Goal: Task Accomplishment & Management: Use online tool/utility

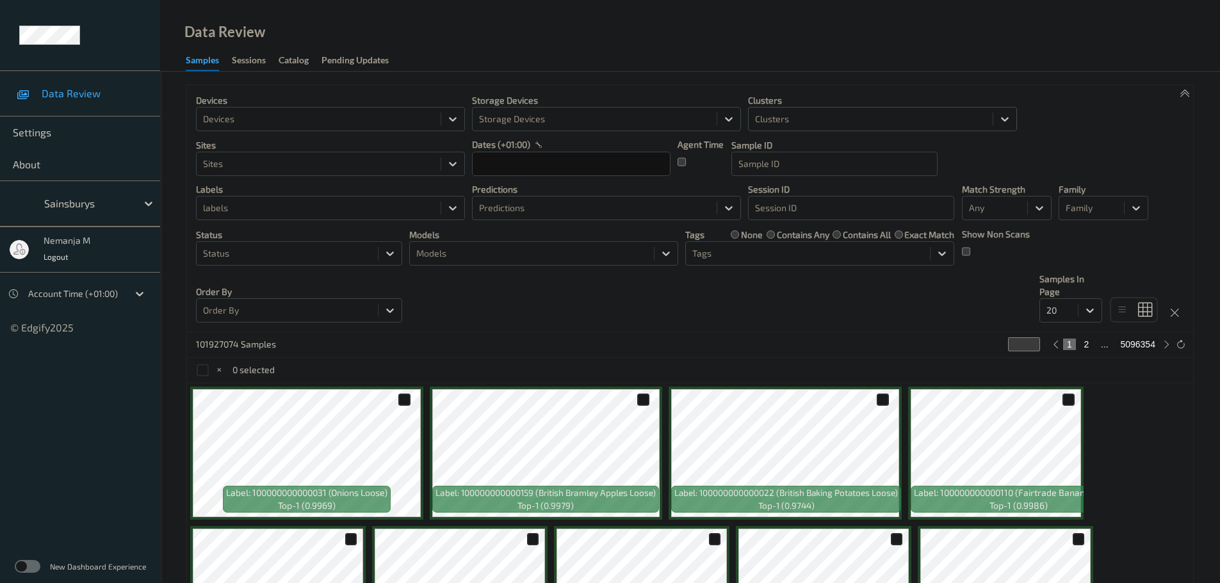
click at [830, 118] on div at bounding box center [870, 118] width 231 height 15
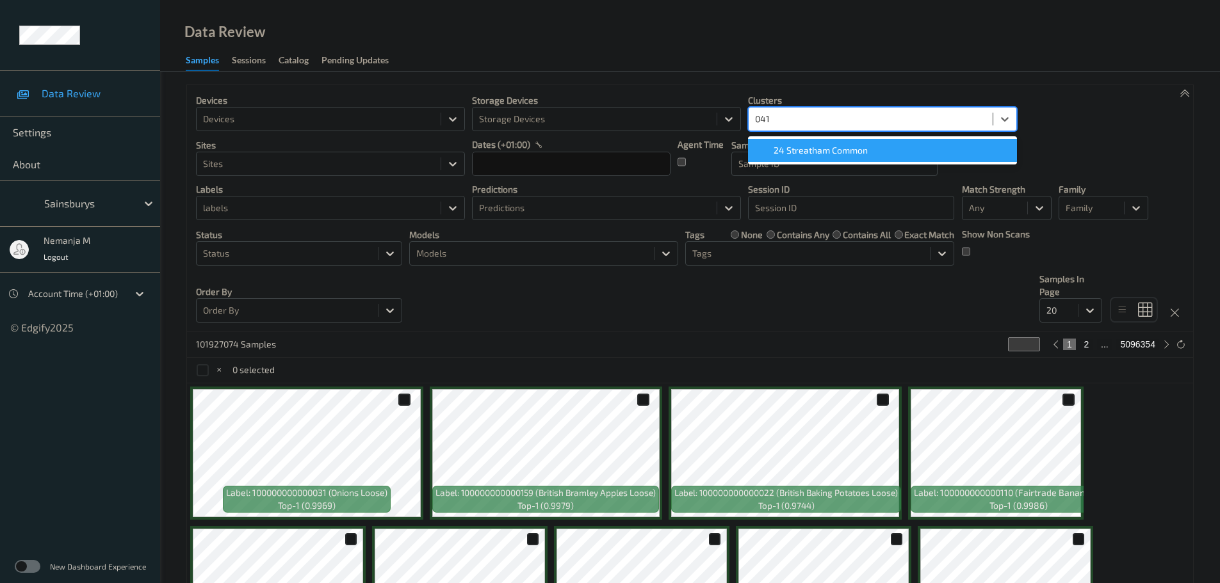
type input "0419"
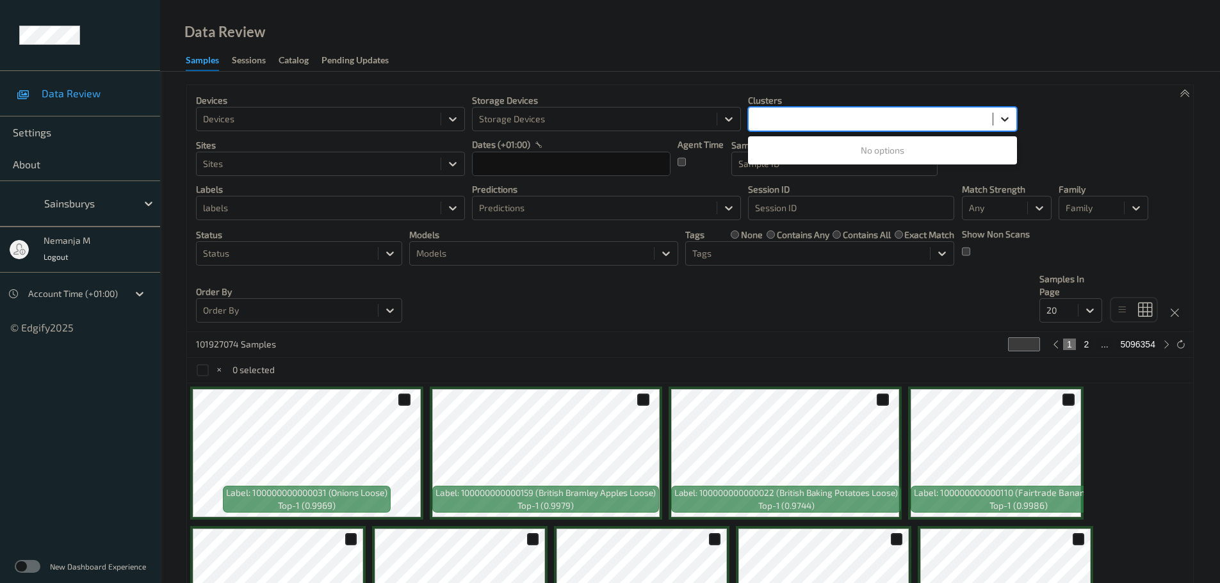
click at [1009, 116] on icon at bounding box center [1004, 119] width 13 height 13
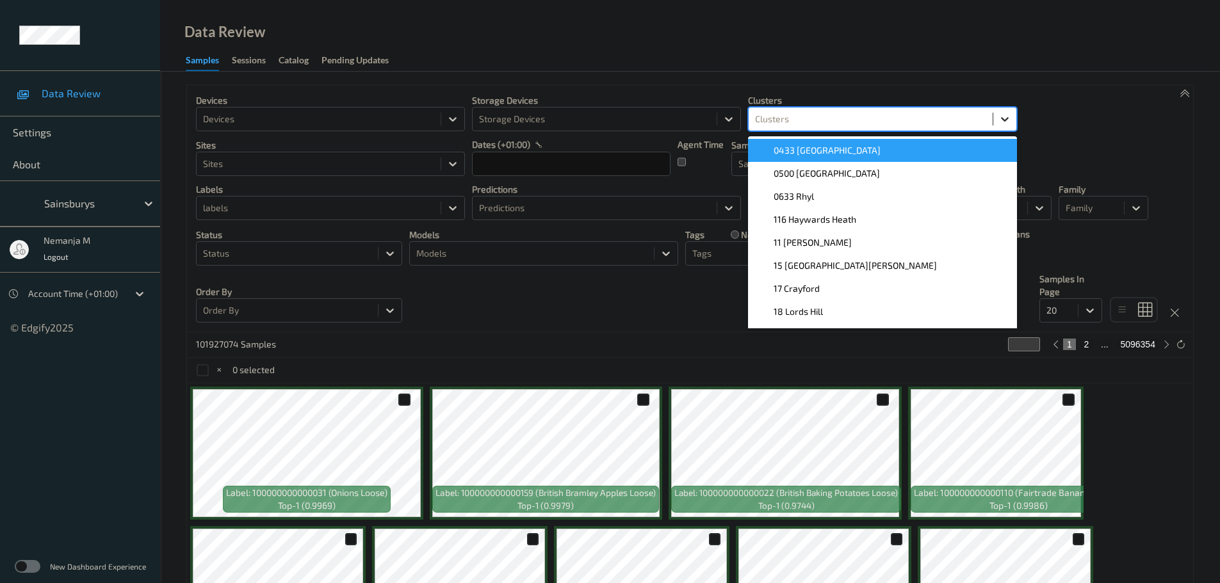
click at [1009, 116] on icon at bounding box center [1004, 119] width 13 height 13
click at [320, 117] on div at bounding box center [318, 118] width 231 height 15
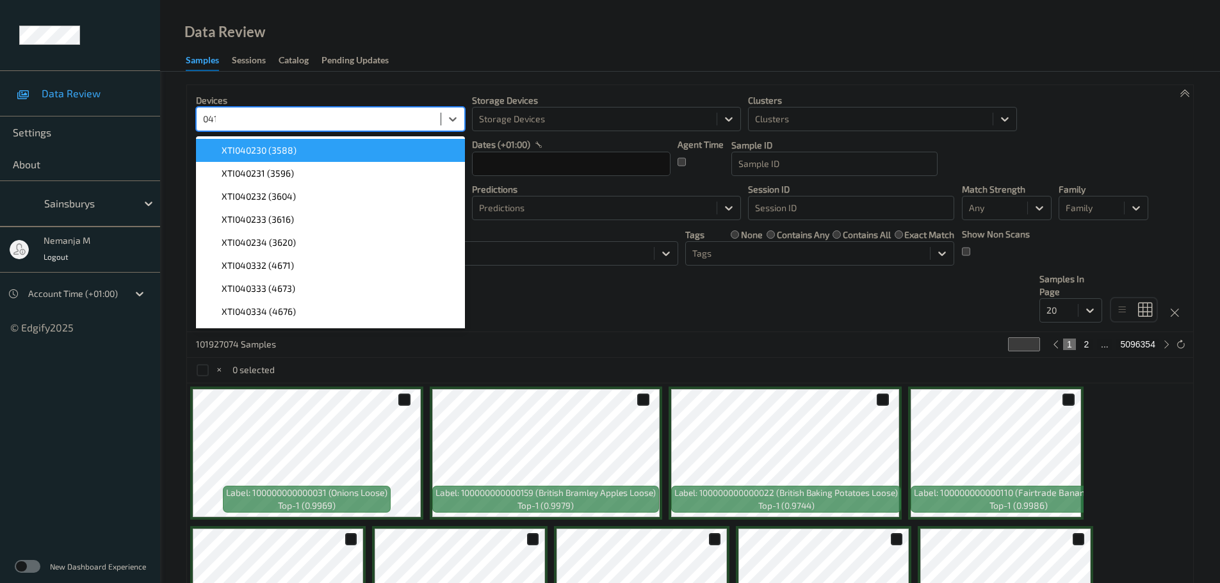
type input "0419"
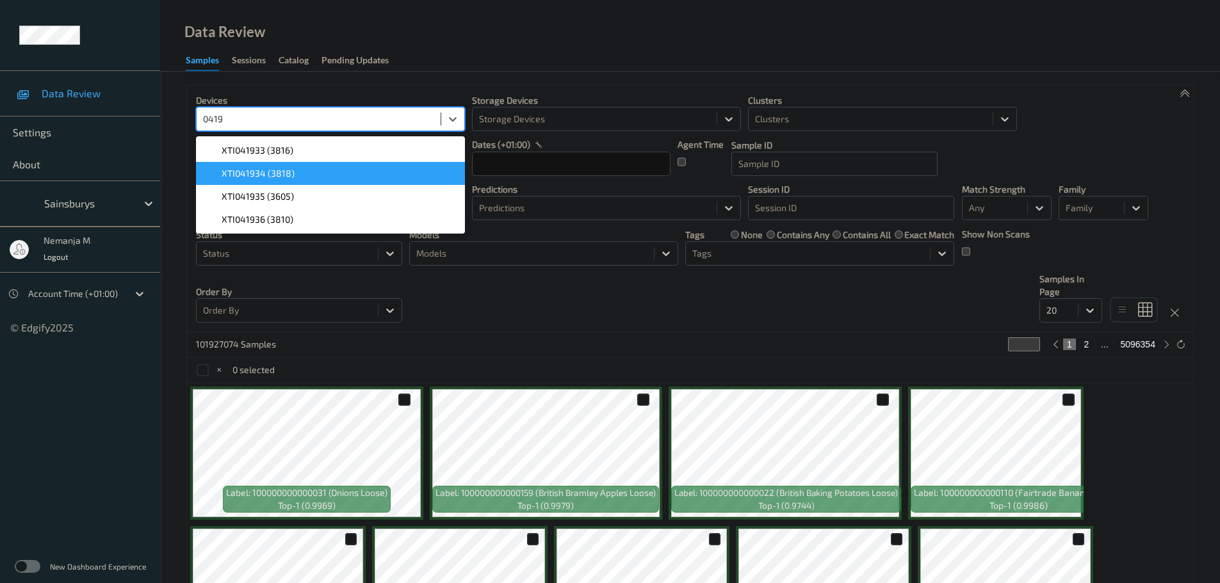
click at [312, 175] on div "XTI041934 (3818)" at bounding box center [331, 173] width 254 height 13
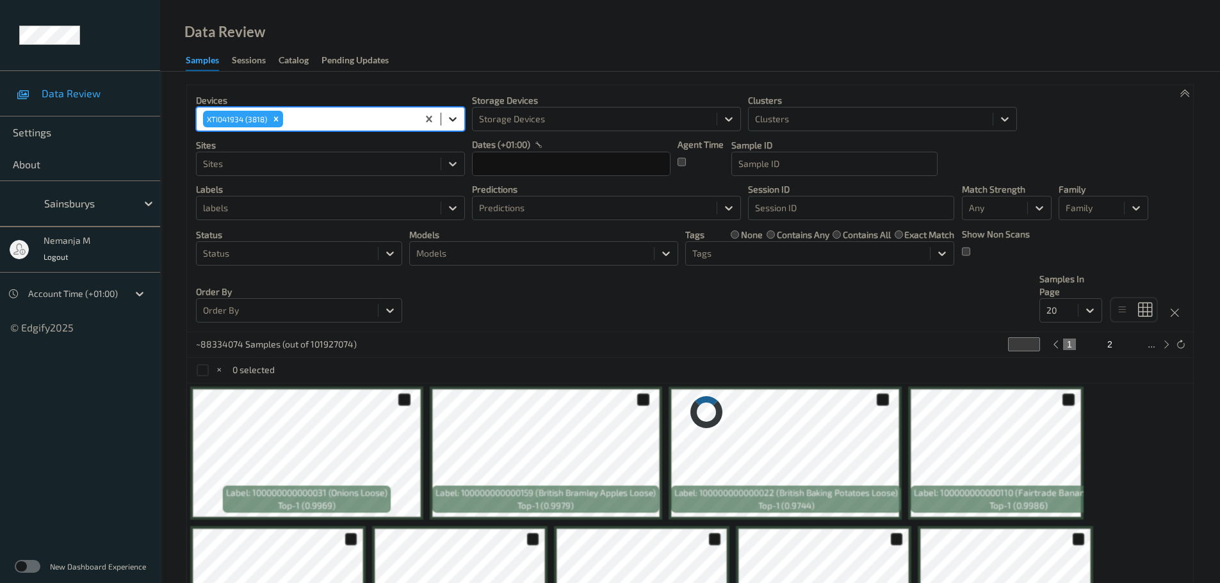
click at [448, 118] on icon at bounding box center [452, 119] width 13 height 13
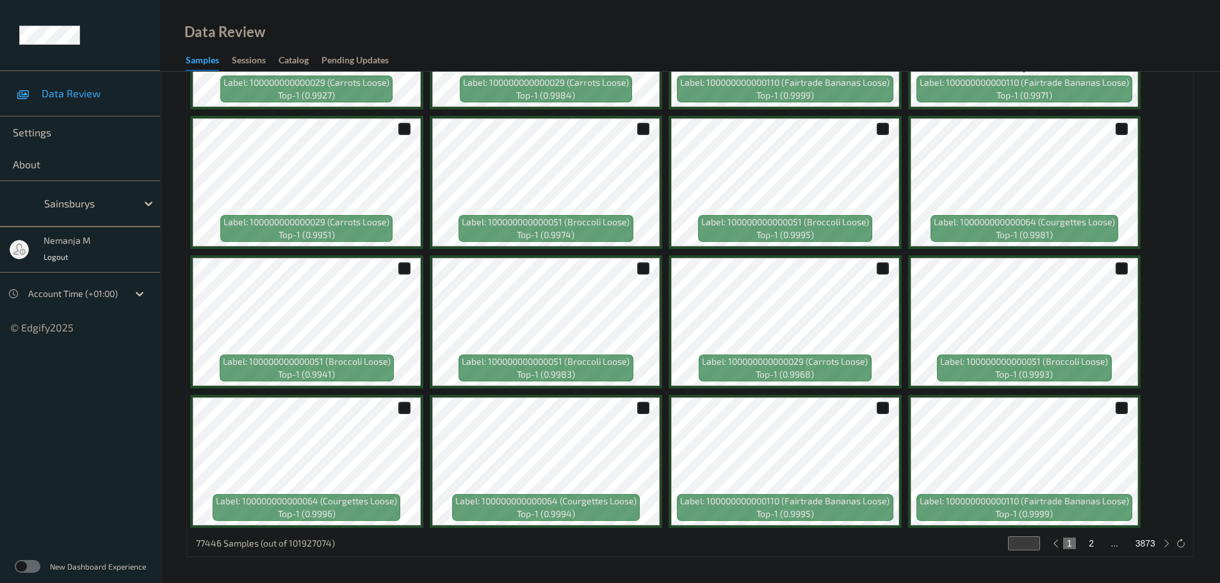
scroll to position [551, 0]
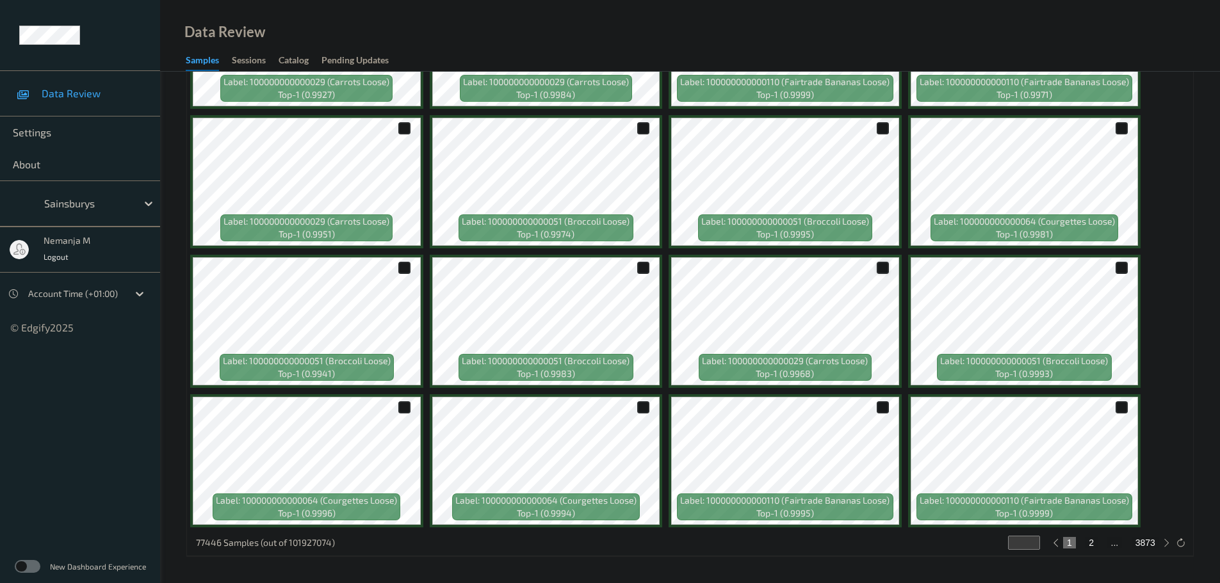
click at [878, 268] on div at bounding box center [882, 268] width 12 height 12
click at [884, 270] on icon at bounding box center [882, 268] width 8 height 8
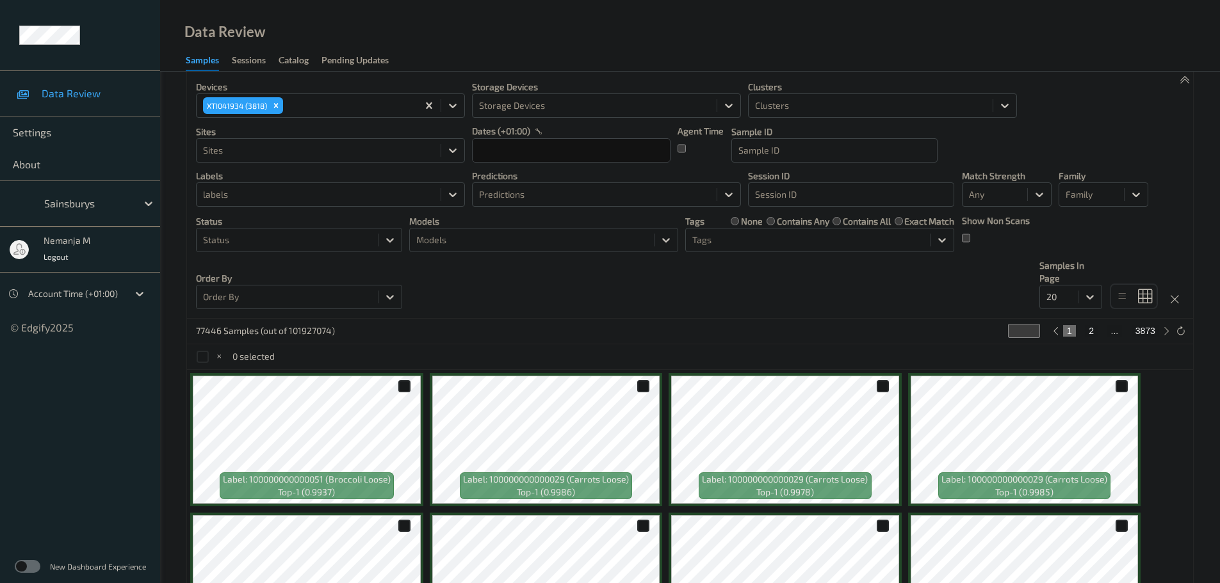
scroll to position [0, 0]
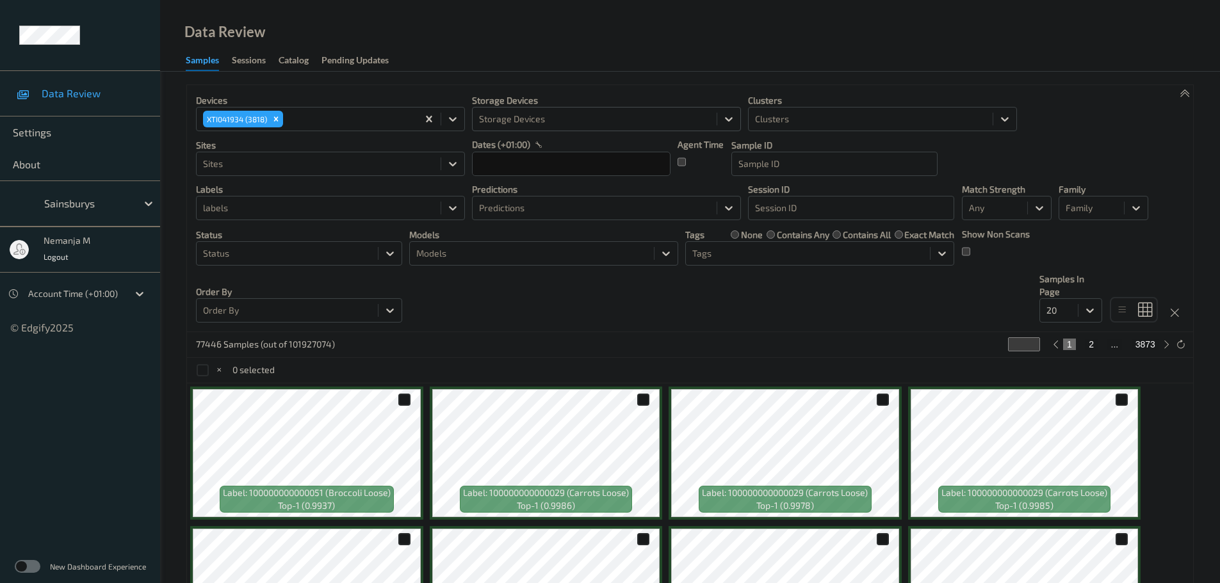
click at [565, 118] on div at bounding box center [594, 118] width 231 height 15
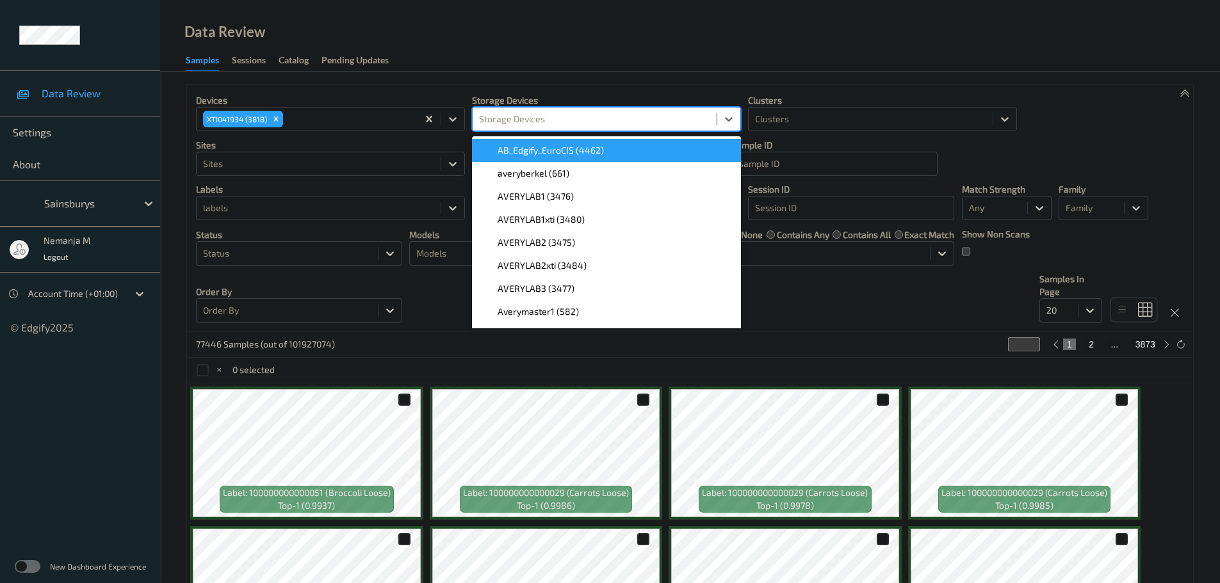
click at [647, 114] on div at bounding box center [594, 118] width 231 height 15
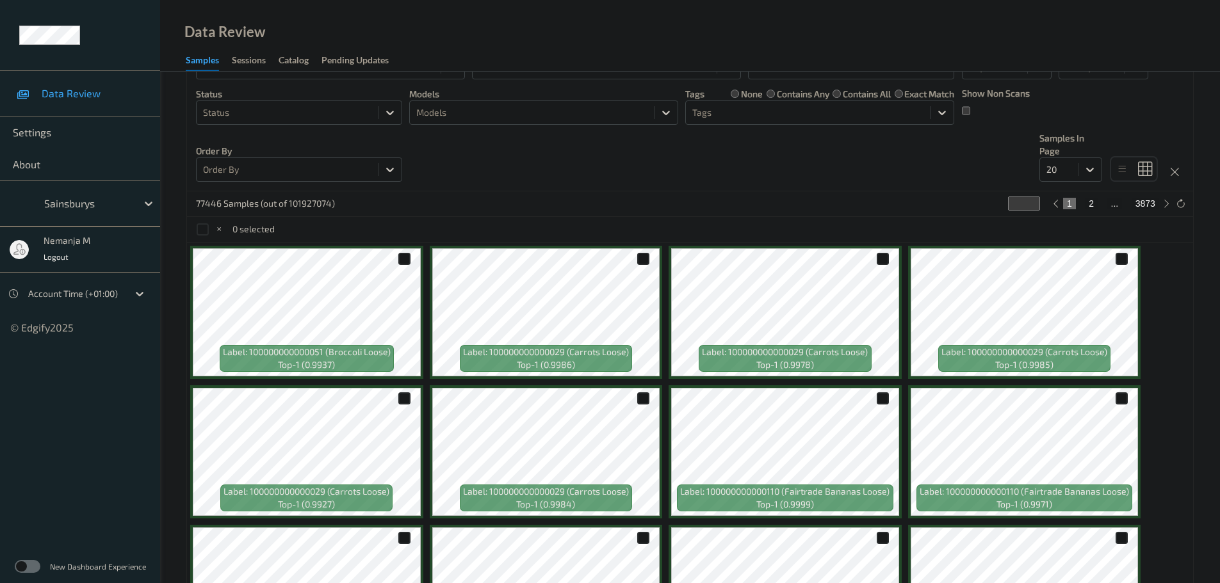
scroll to position [192, 0]
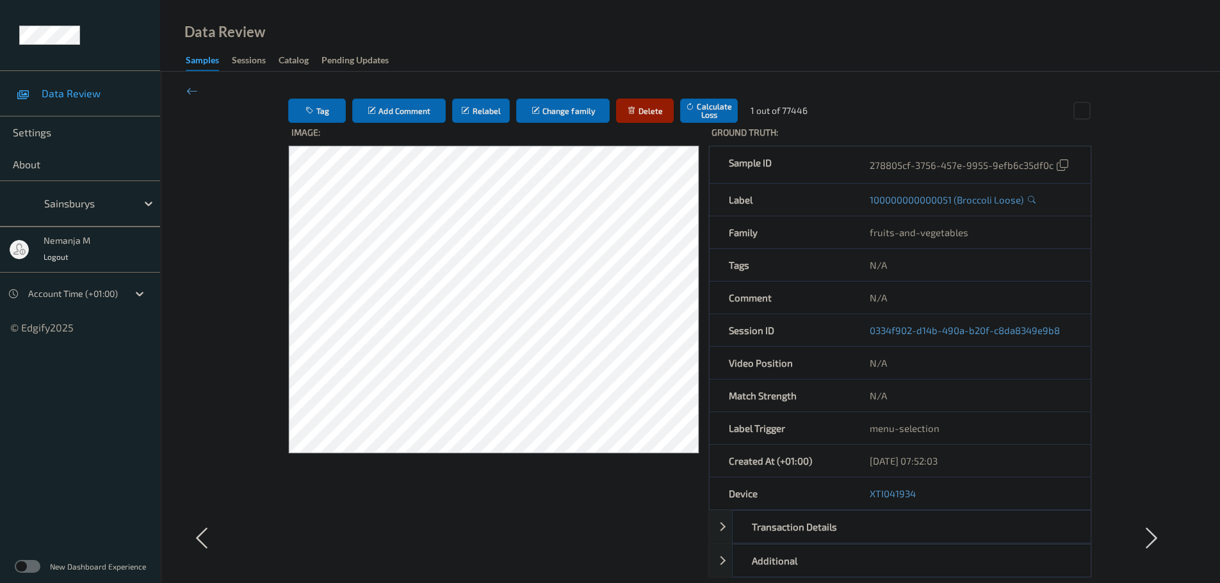
click at [192, 83] on div "Tag Add Comment Relabel Change family Delete Calculate Loss 1 out of 77446 Imag…" at bounding box center [690, 538] width 1060 height 932
click at [192, 86] on icon at bounding box center [192, 91] width 12 height 14
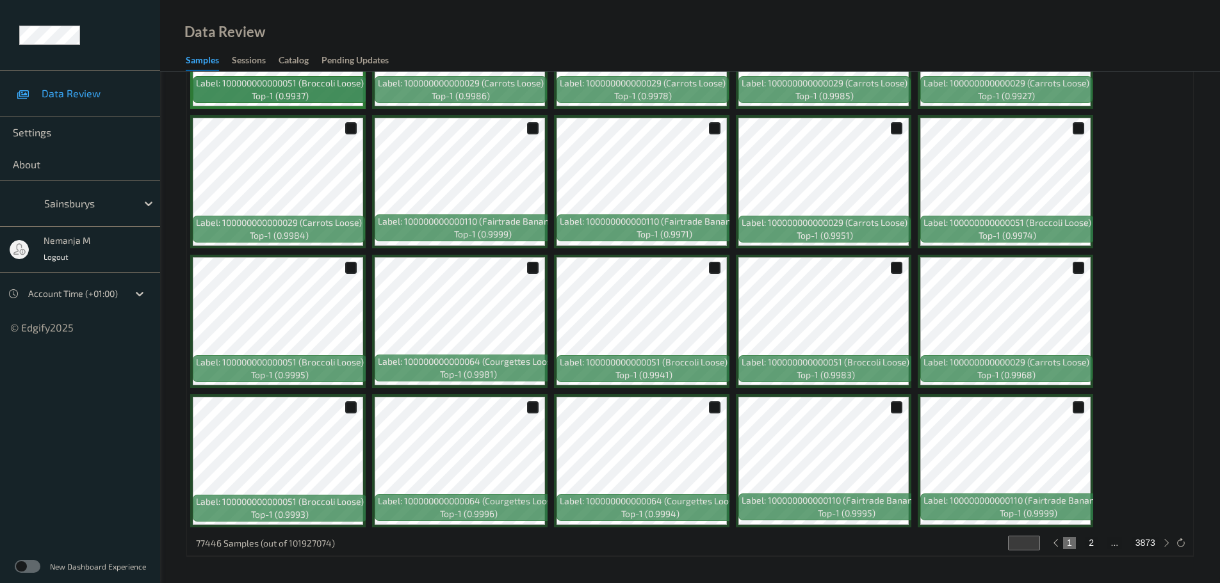
click at [1132, 377] on div "Label: 100000000000051 (Broccoli Loose) top-1 (0.9937) Label: 100000000000029 (…" at bounding box center [690, 251] width 1006 height 558
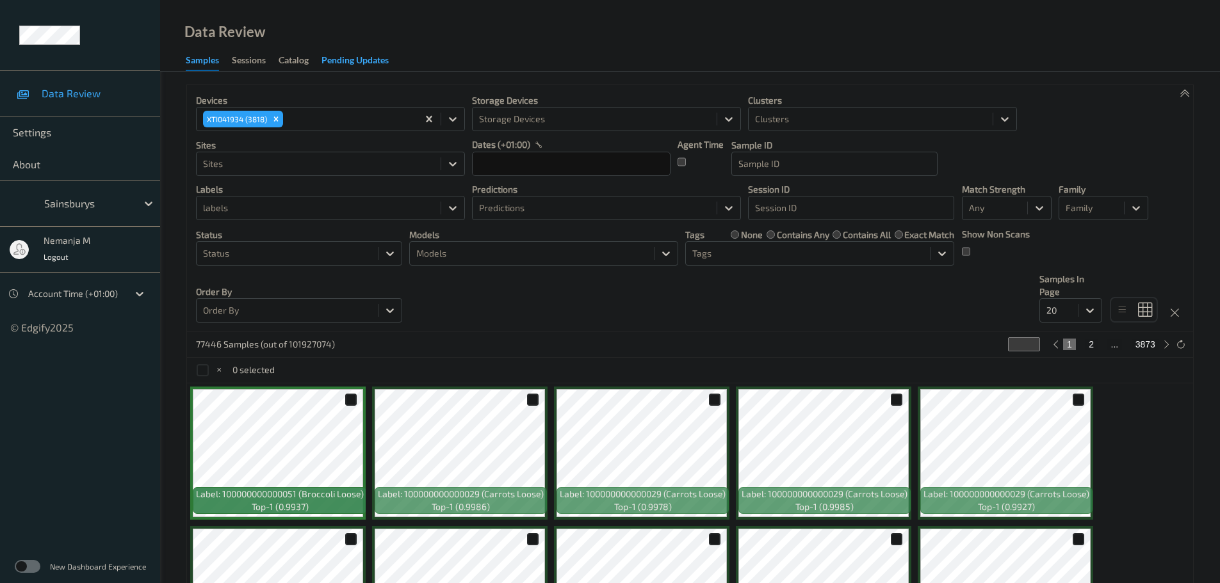
click at [343, 60] on div "Pending Updates" at bounding box center [354, 62] width 67 height 16
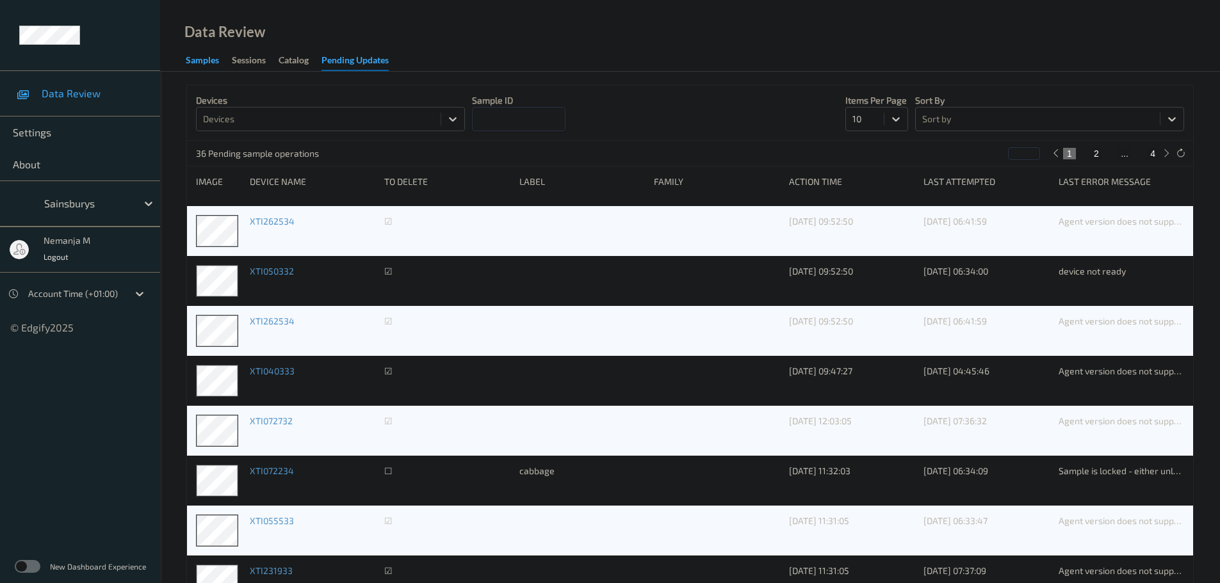
click at [218, 56] on div "Samples" at bounding box center [202, 62] width 33 height 16
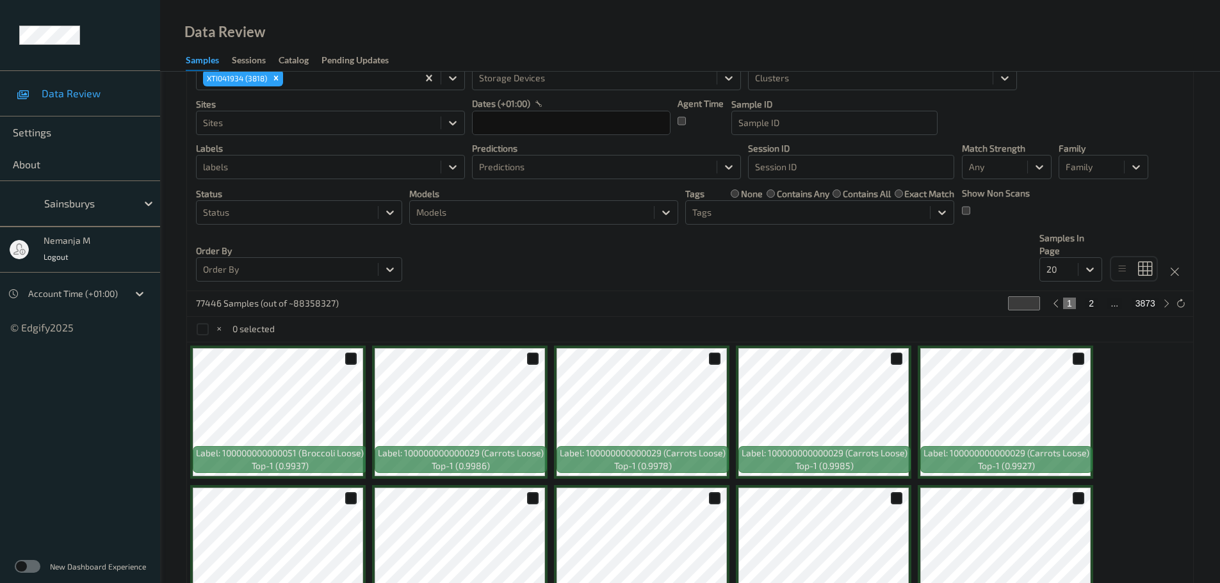
scroll to position [64, 0]
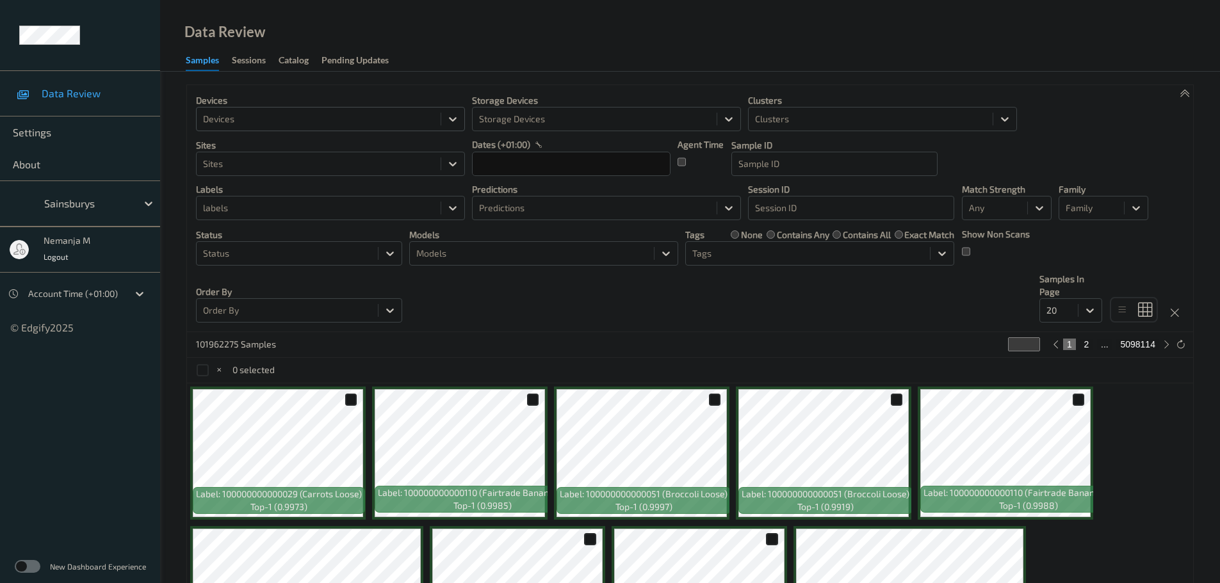
click at [350, 113] on div at bounding box center [318, 118] width 231 height 15
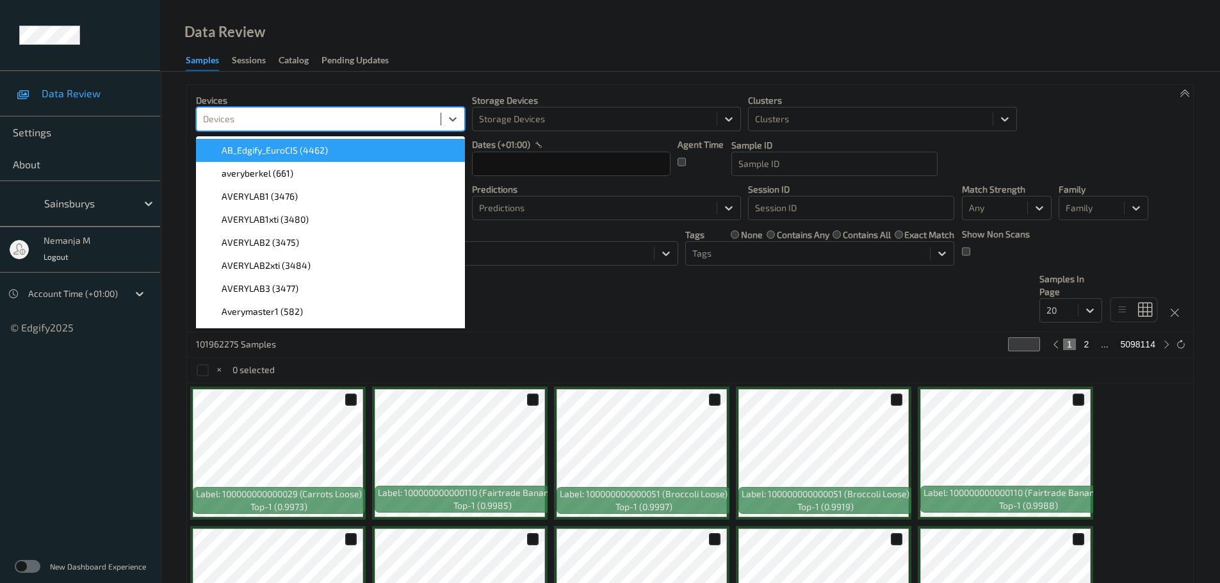
click at [350, 122] on div at bounding box center [318, 118] width 231 height 15
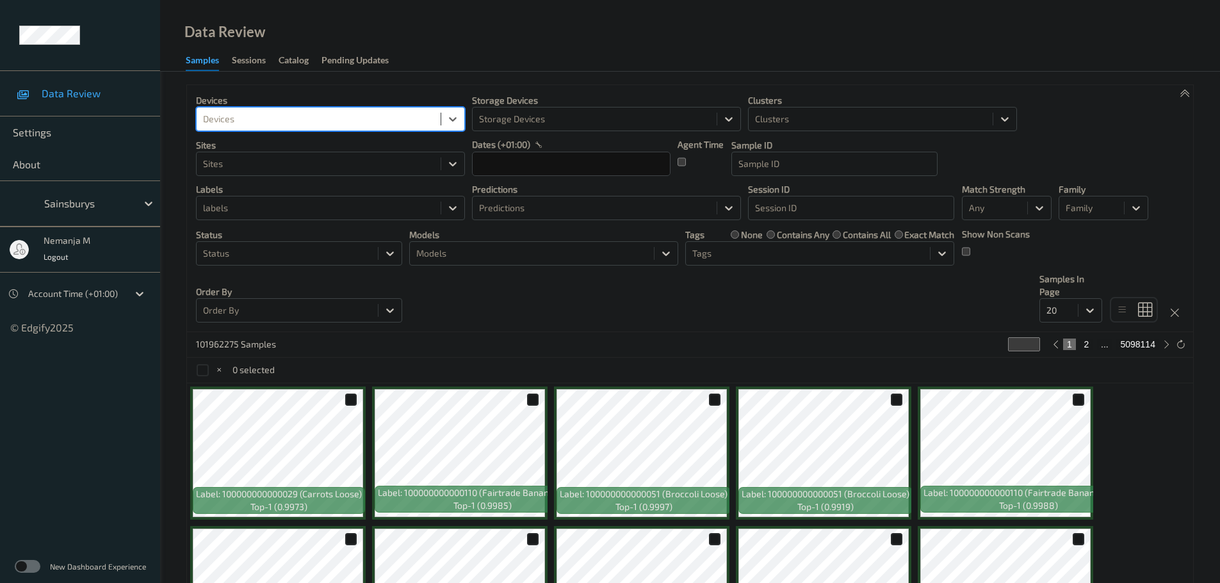
click at [281, 125] on div at bounding box center [318, 118] width 231 height 15
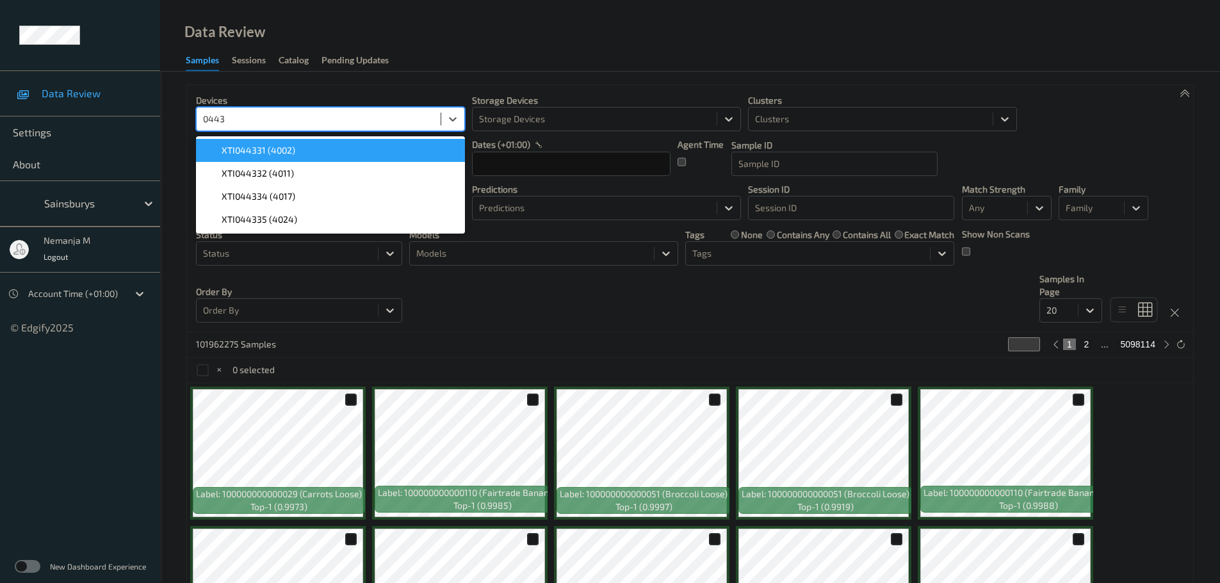
type input "0443"
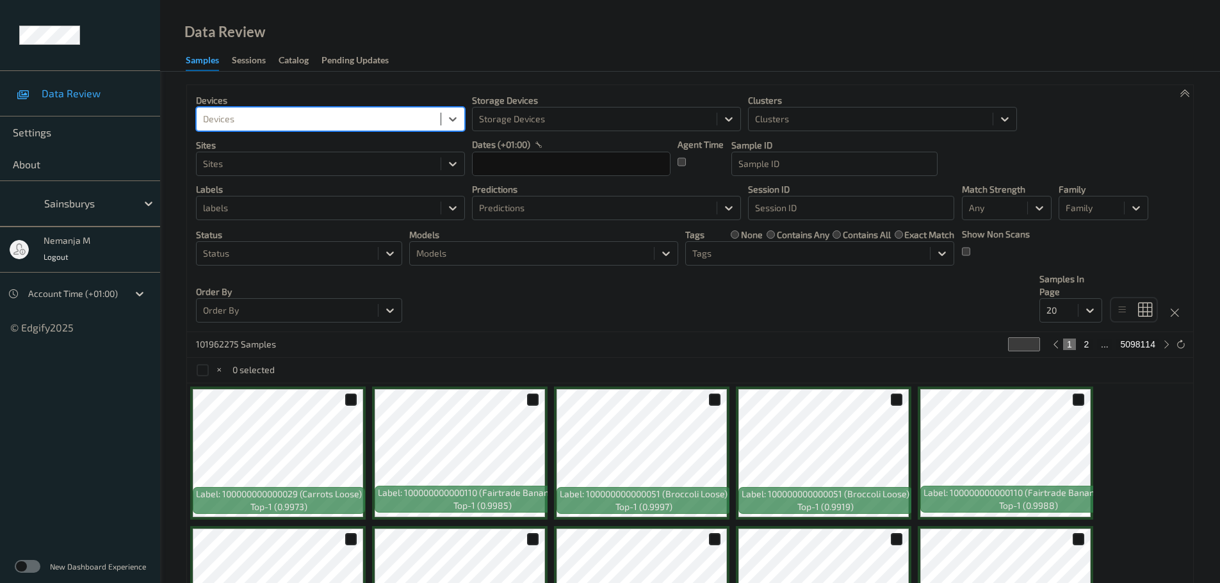
click at [235, 111] on div at bounding box center [318, 118] width 231 height 15
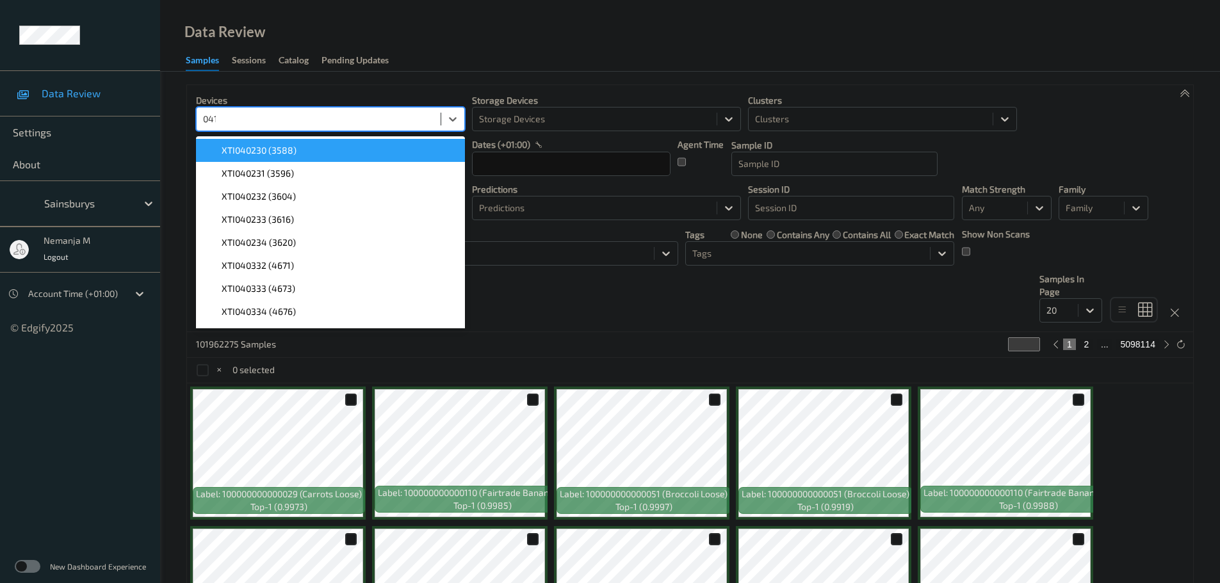
type input "0419"
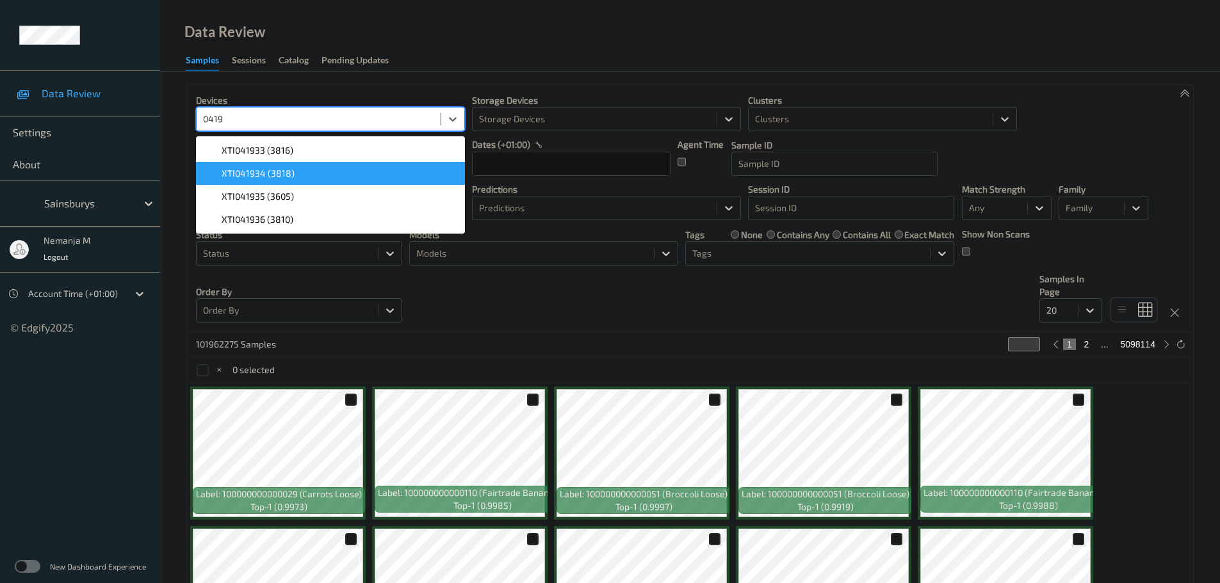
click at [317, 175] on div "XTI041934 (3818)" at bounding box center [331, 173] width 254 height 13
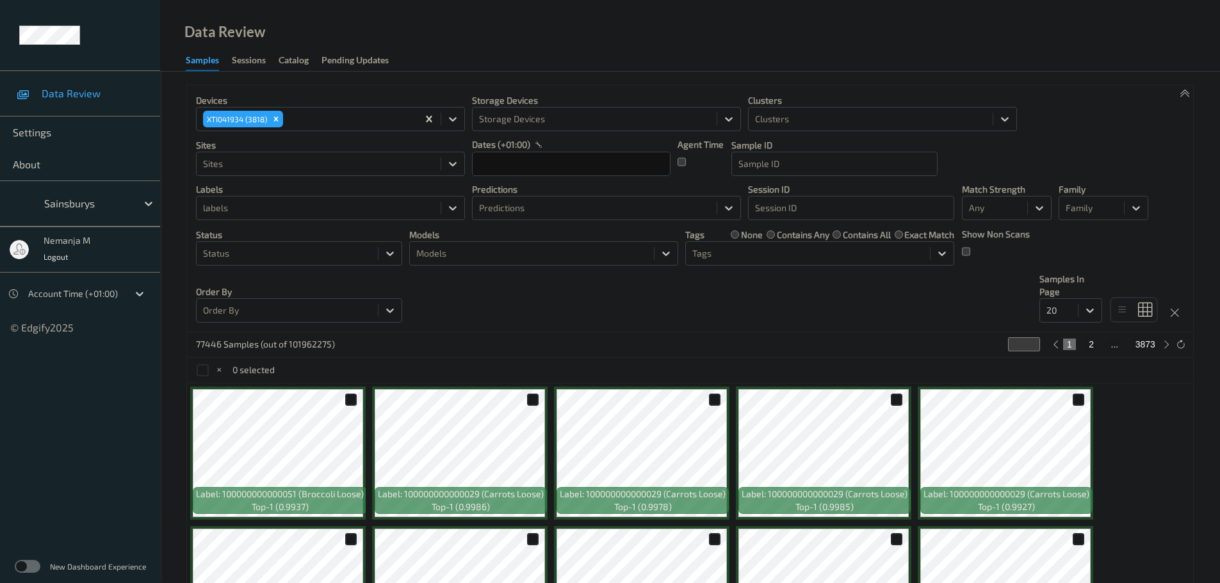
click at [683, 325] on div "Devices XTI041934 (3818) Storage Devices Storage Devices Clusters Clusters Site…" at bounding box center [690, 208] width 1006 height 247
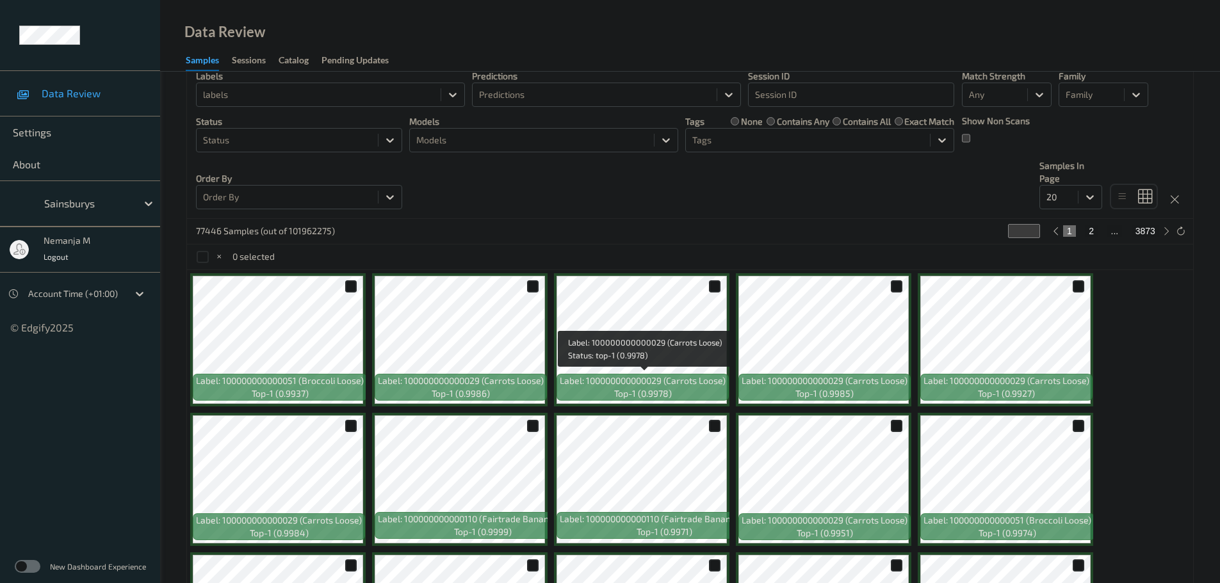
scroll to position [91, 0]
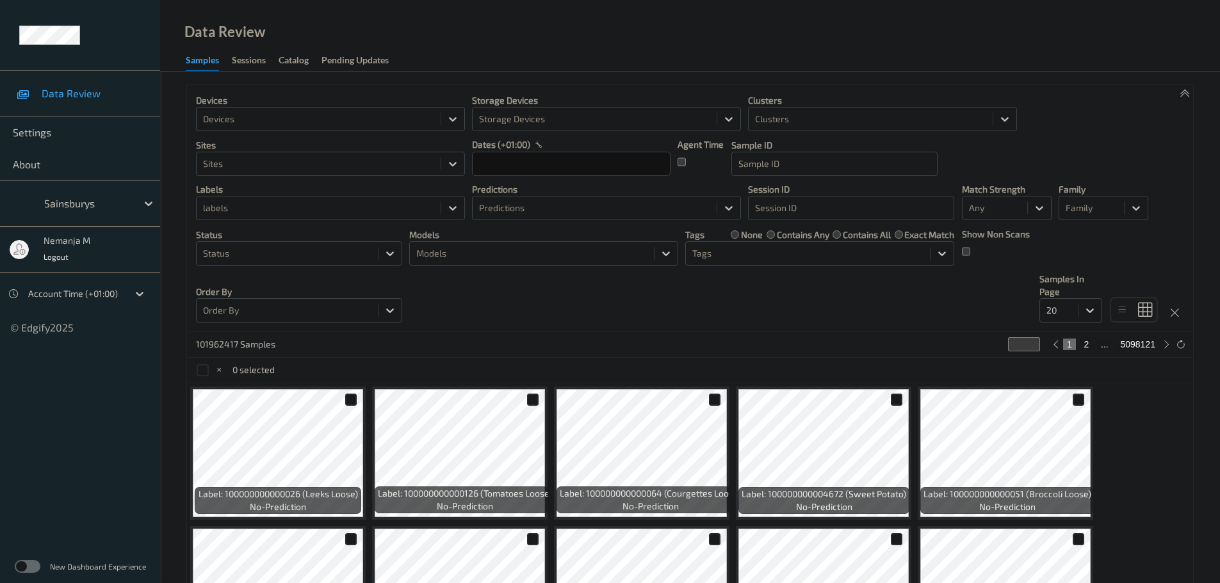
click at [248, 122] on div at bounding box center [318, 118] width 231 height 15
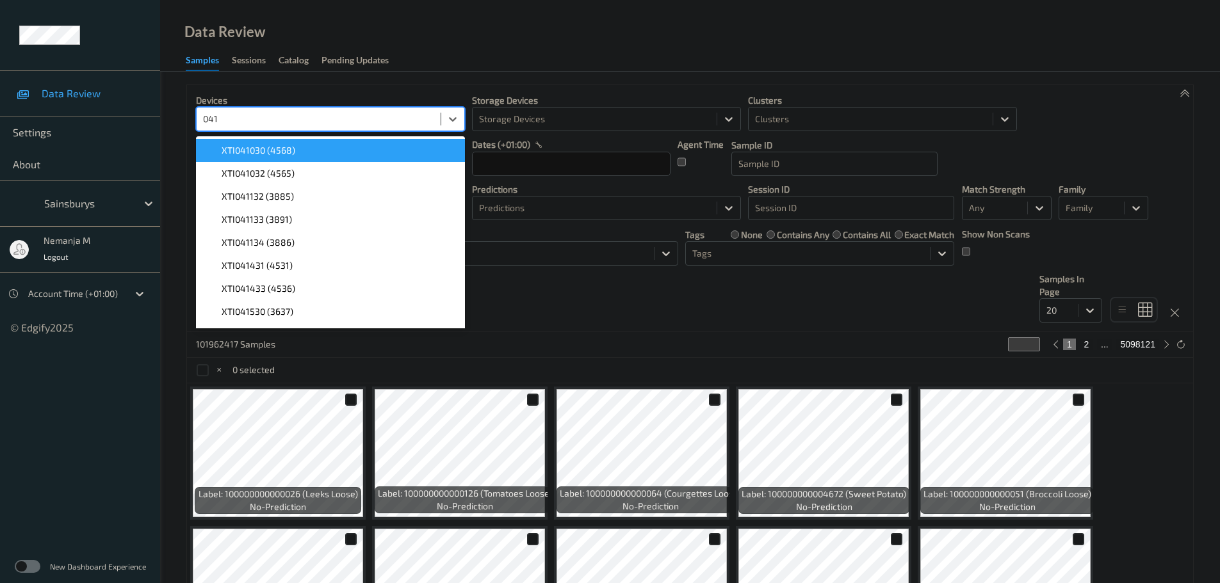
type input "0419"
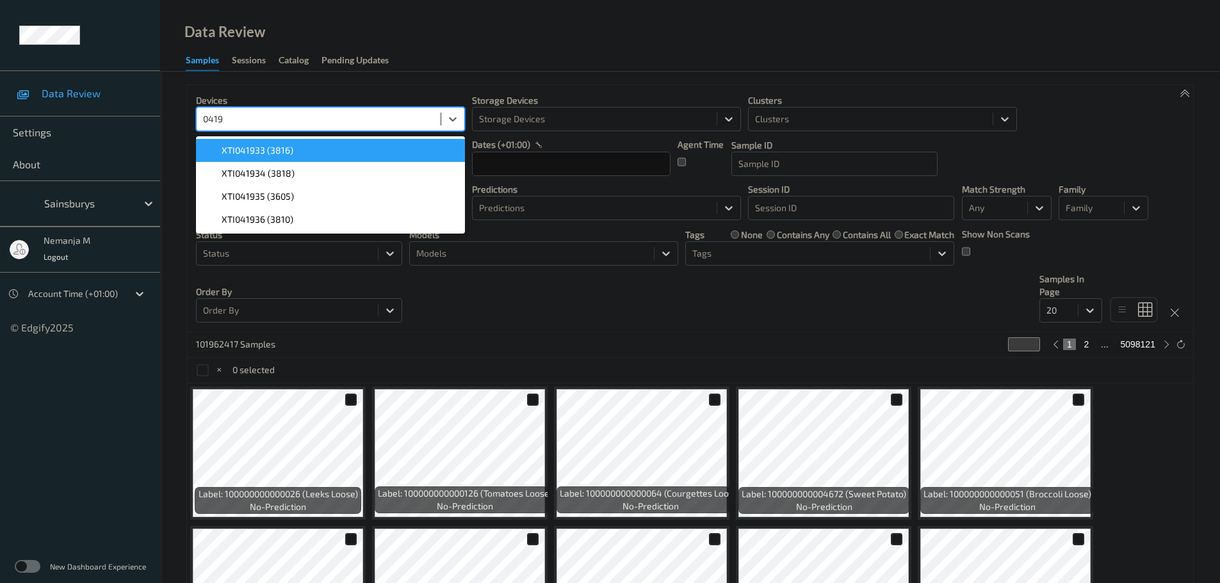
click at [305, 150] on div "XTI041933 (3816)" at bounding box center [331, 150] width 254 height 13
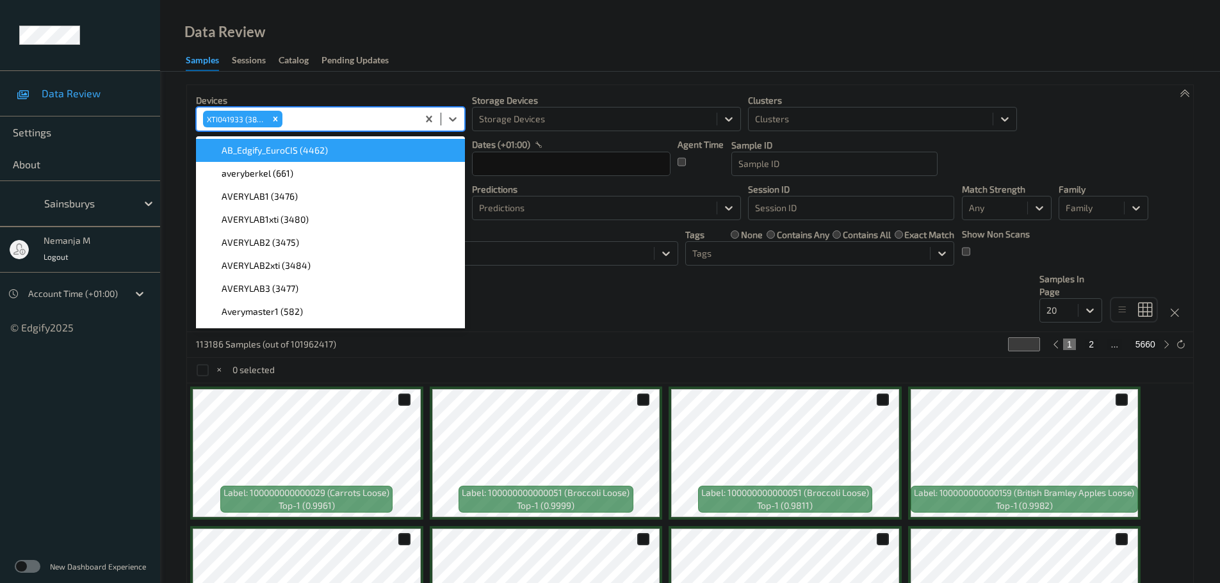
click at [565, 341] on div "113186 Samples (out of 101962417) * 1 2 ... 5660" at bounding box center [690, 345] width 1006 height 26
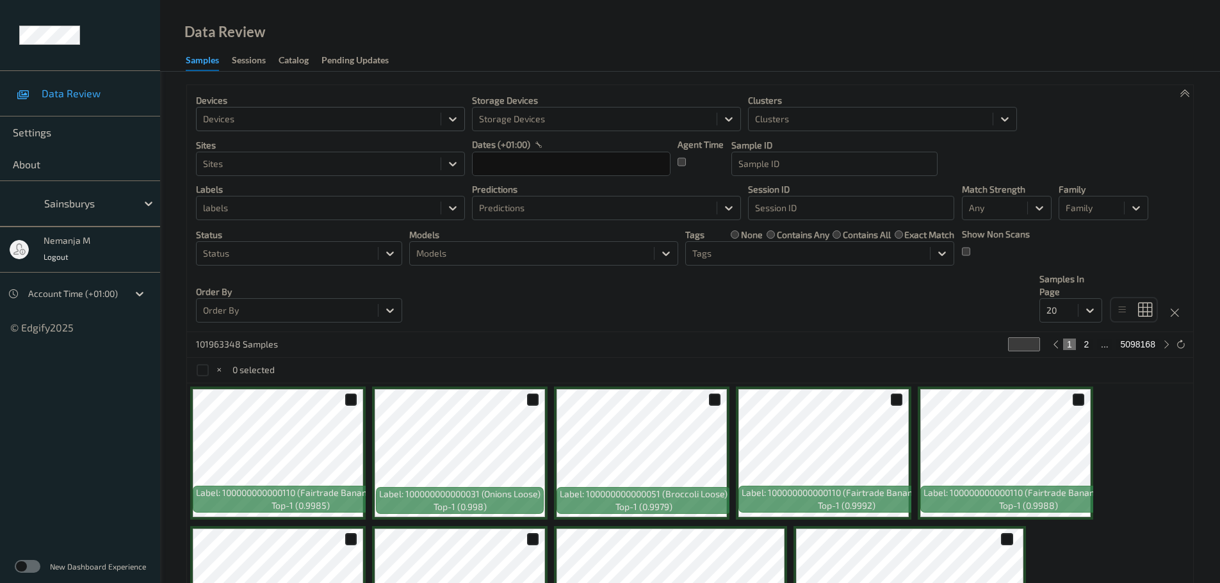
click at [314, 111] on div "Devices" at bounding box center [319, 119] width 244 height 20
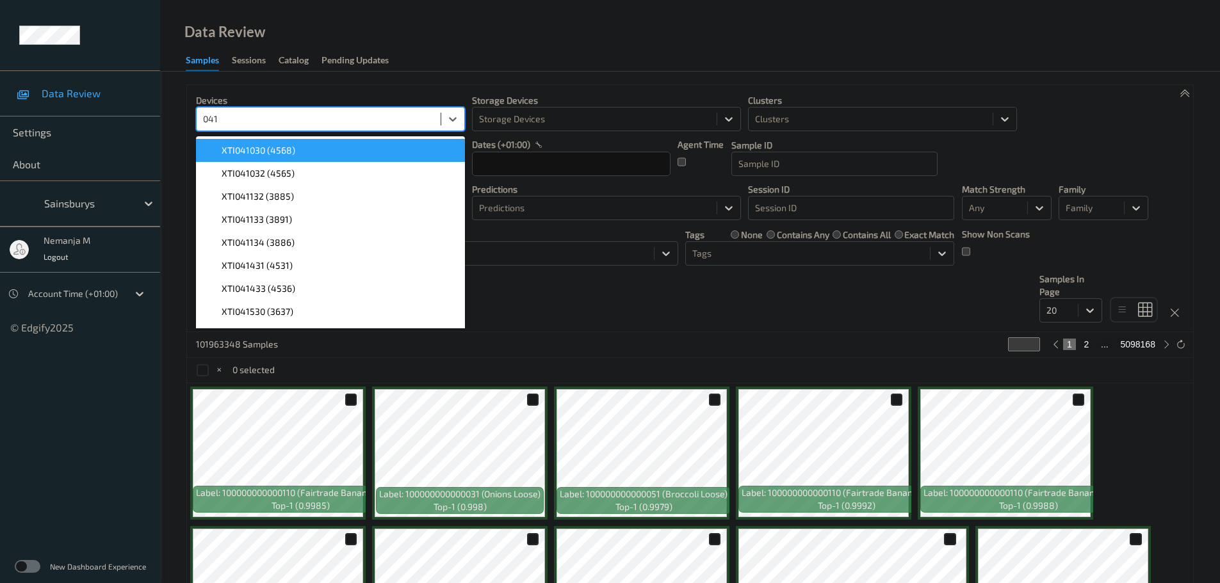
type input "0419"
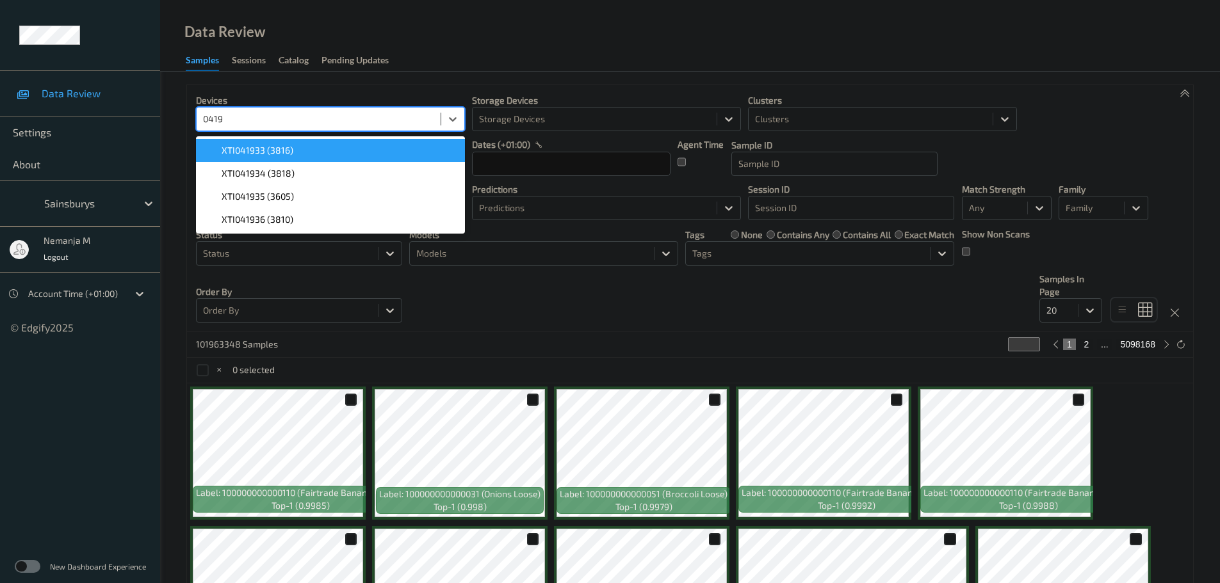
click at [291, 147] on span "XTI041933 (3816)" at bounding box center [258, 150] width 72 height 13
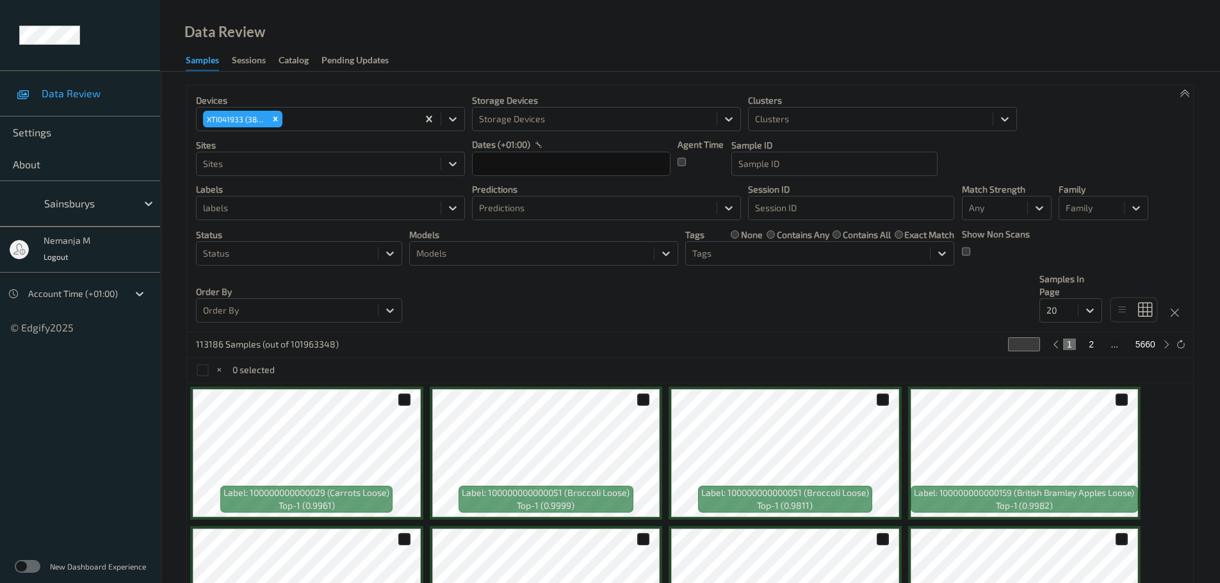
click at [637, 285] on div "Devices XTI041933 (3816) Storage Devices Storage Devices Clusters Clusters Site…" at bounding box center [690, 208] width 1006 height 247
click at [1177, 341] on icon at bounding box center [1180, 345] width 10 height 10
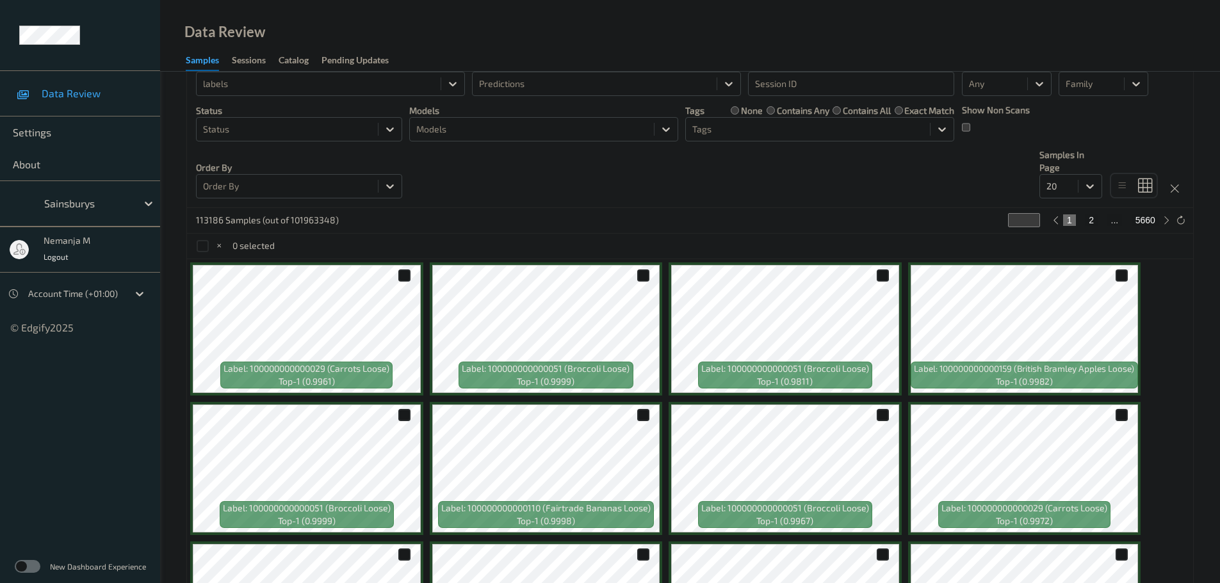
scroll to position [128, 0]
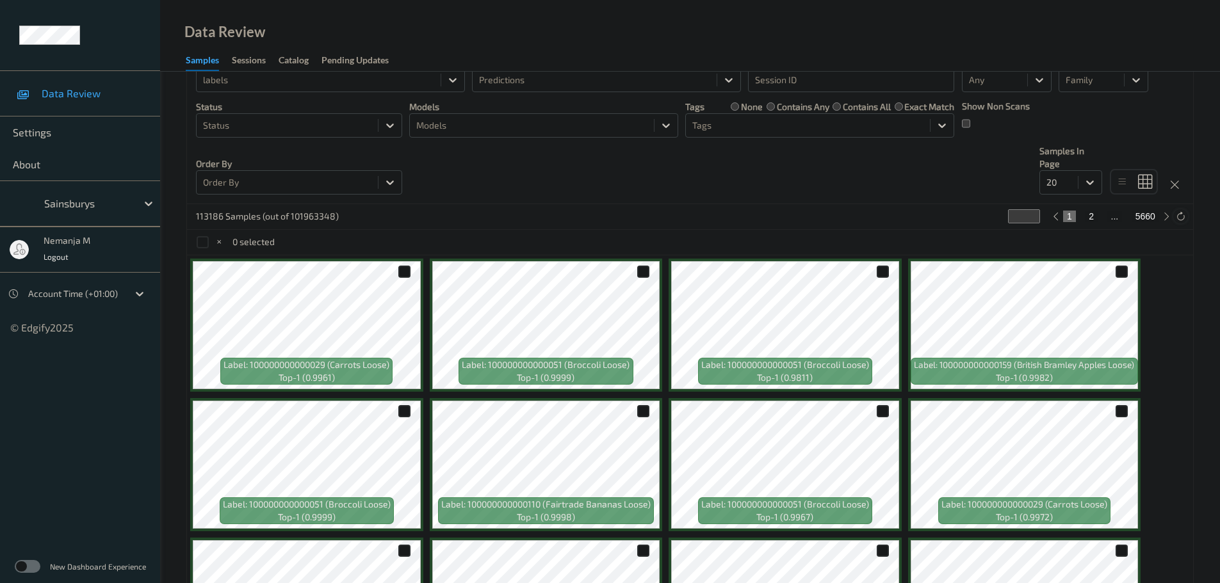
click at [1177, 219] on icon at bounding box center [1180, 217] width 10 height 10
click at [639, 271] on div at bounding box center [643, 272] width 12 height 12
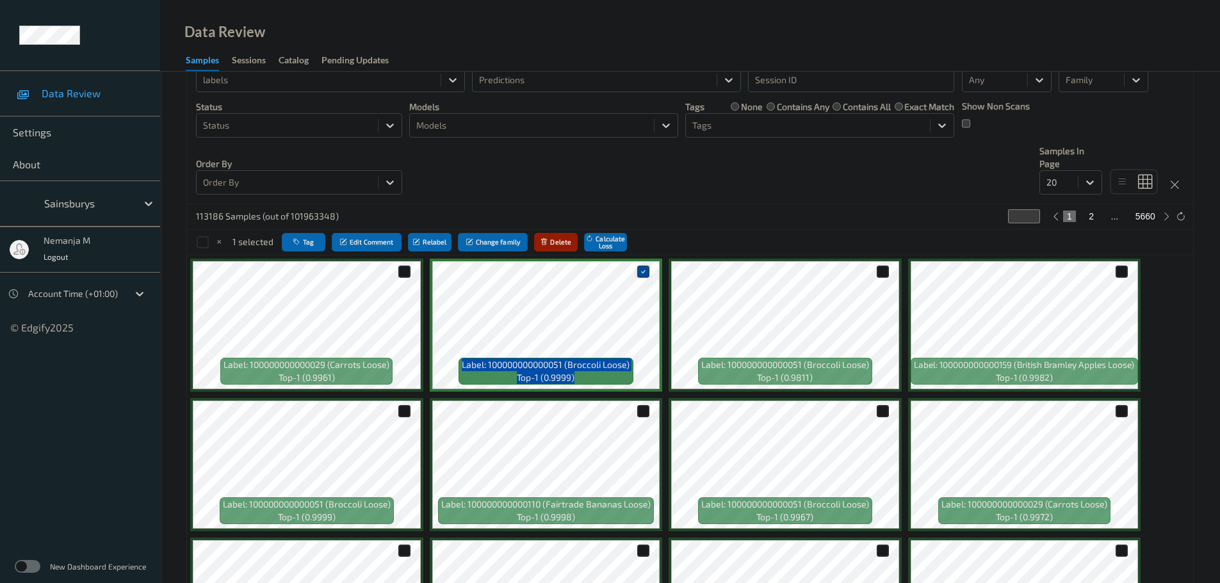
click at [639, 271] on icon at bounding box center [643, 272] width 8 height 8
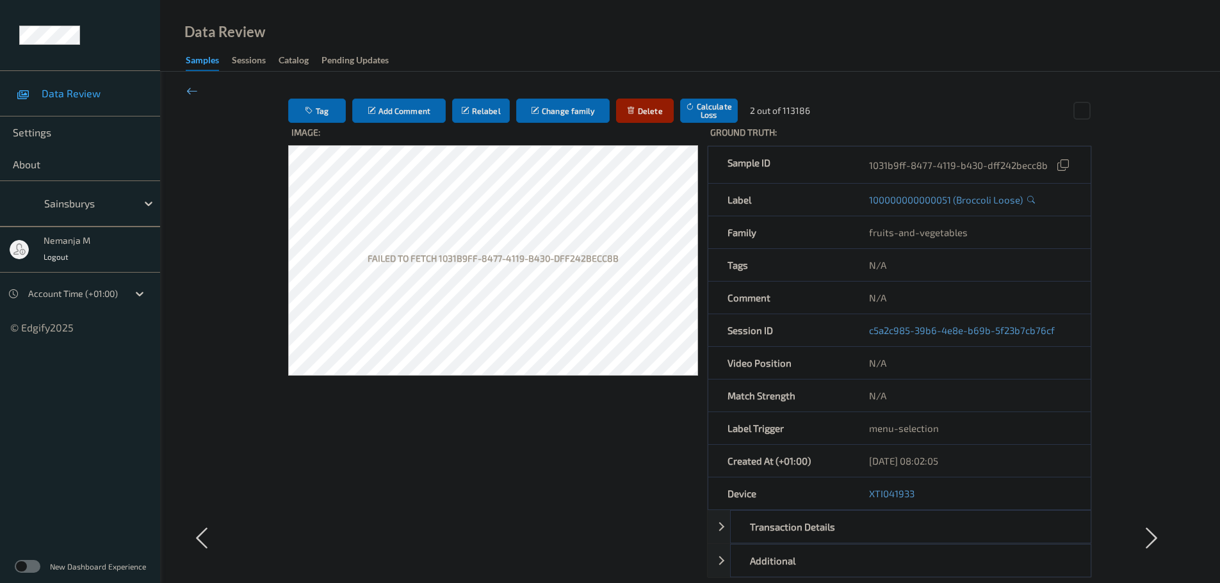
click at [195, 94] on icon at bounding box center [192, 91] width 12 height 14
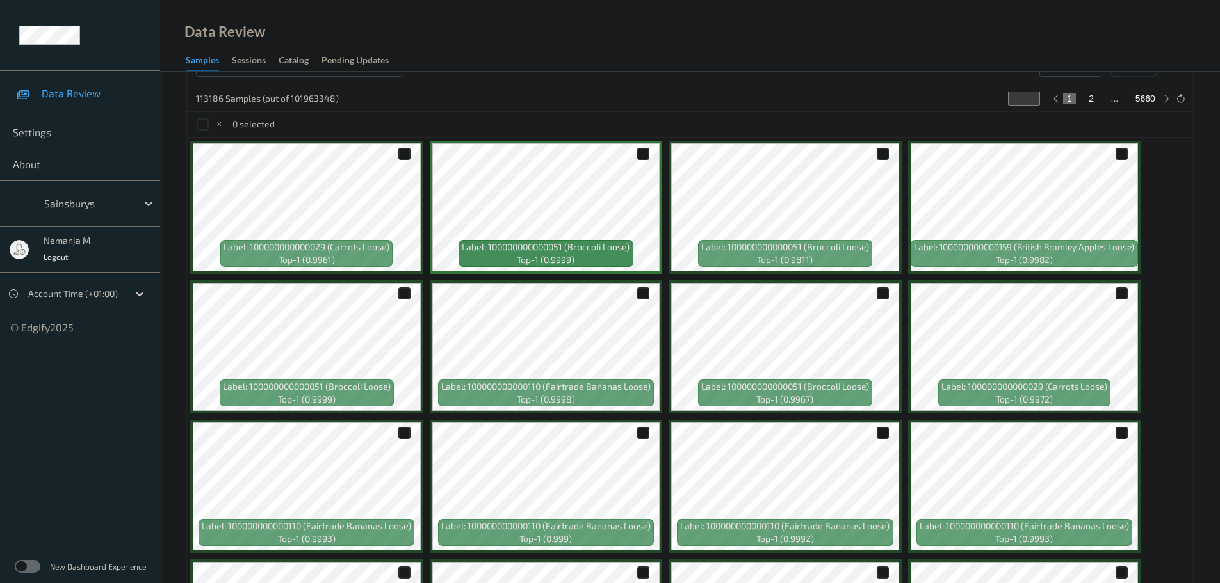
scroll to position [256, 0]
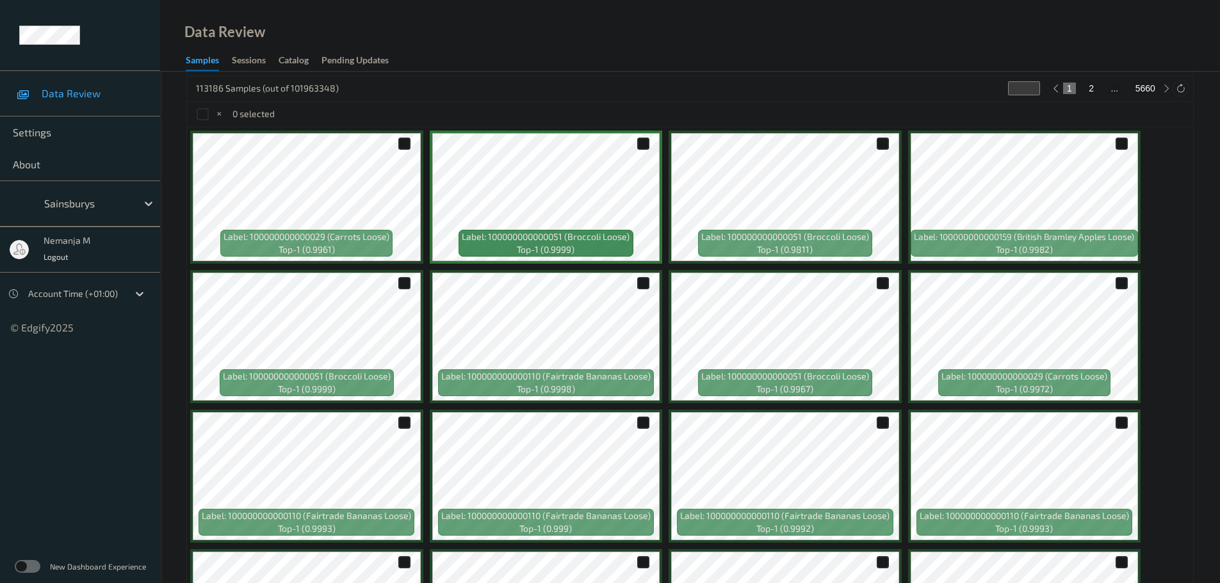
click at [1182, 92] on icon at bounding box center [1180, 89] width 10 height 10
click at [1182, 90] on icon at bounding box center [1180, 89] width 10 height 10
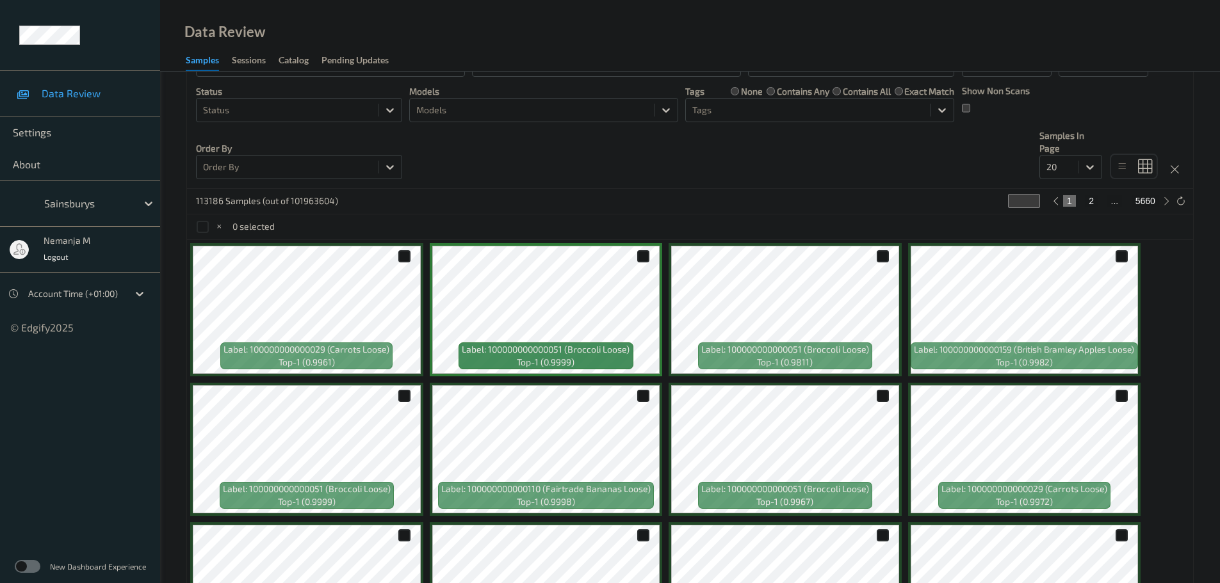
scroll to position [166, 0]
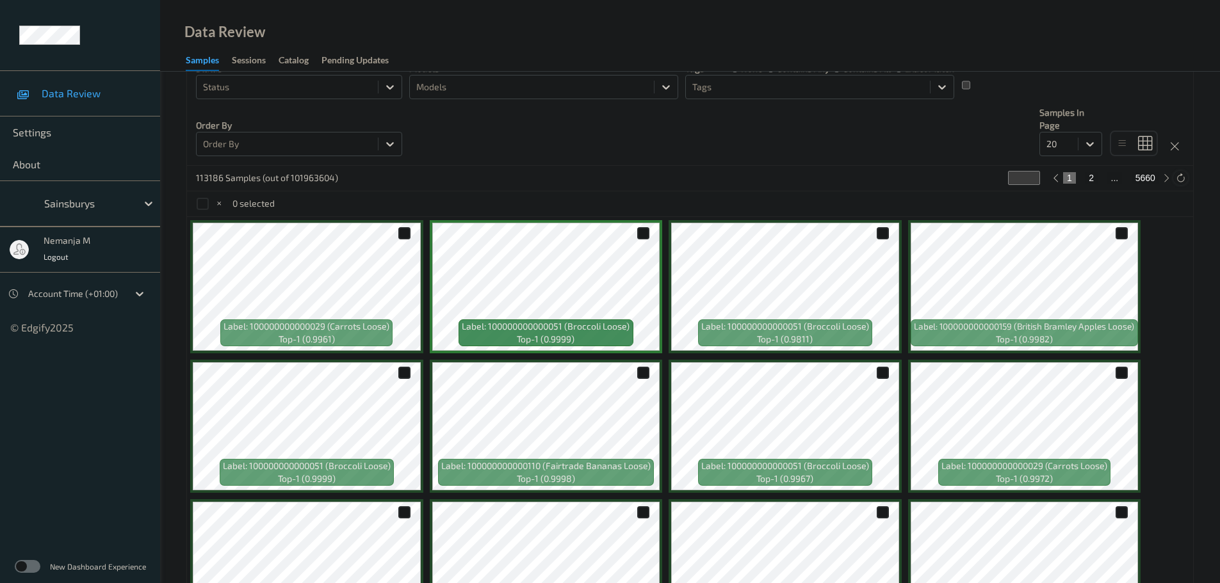
click at [1176, 181] on icon at bounding box center [1180, 179] width 10 height 10
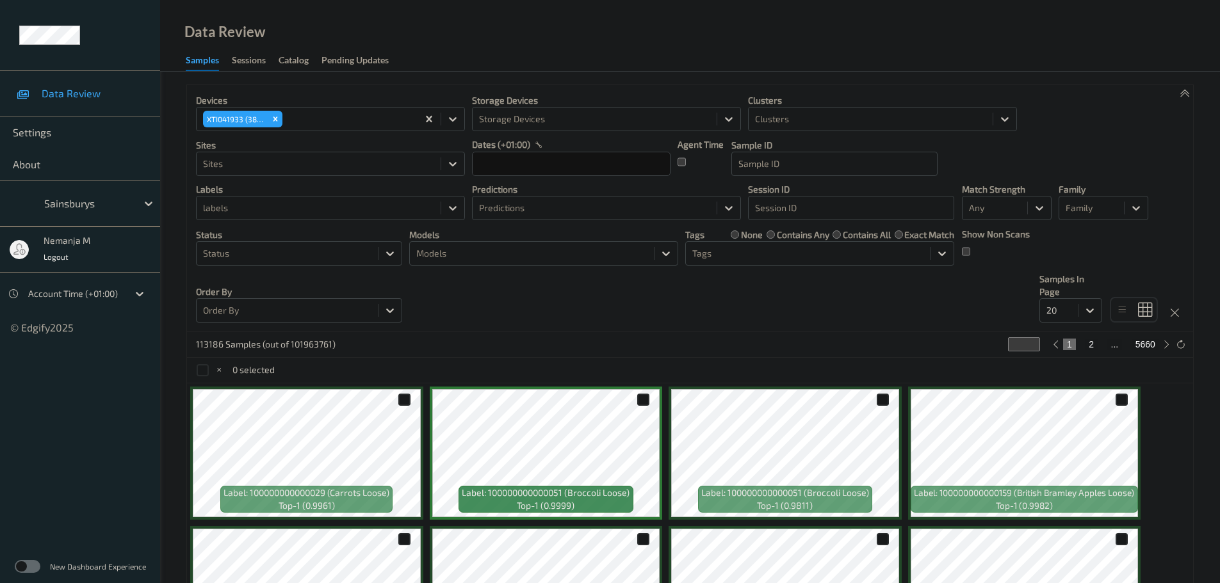
scroll to position [64, 0]
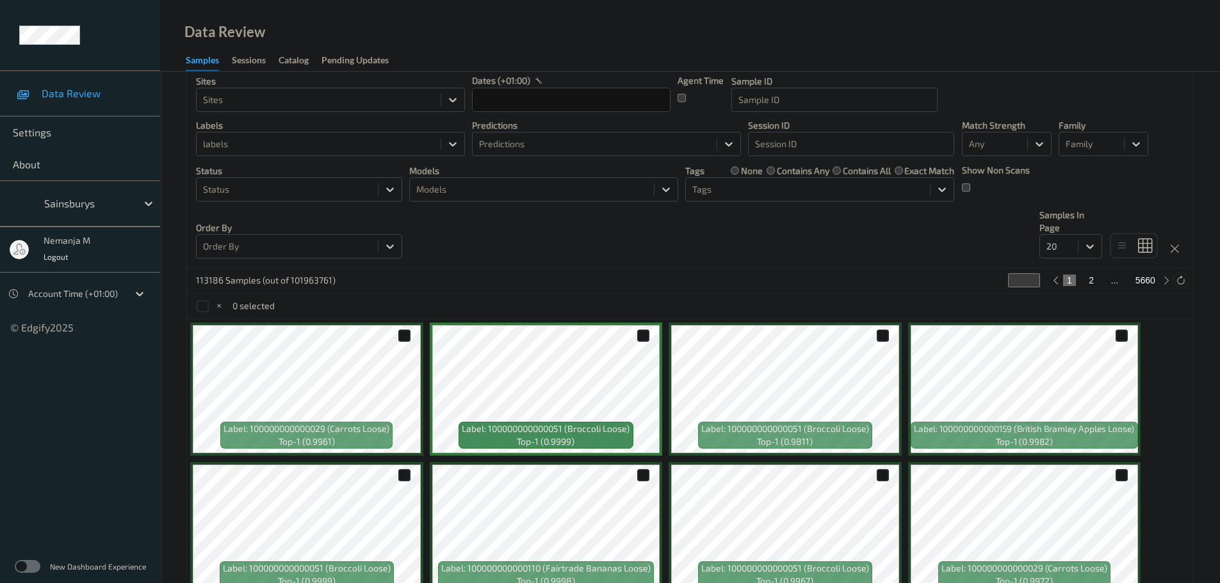
click at [1181, 282] on icon at bounding box center [1180, 281] width 10 height 10
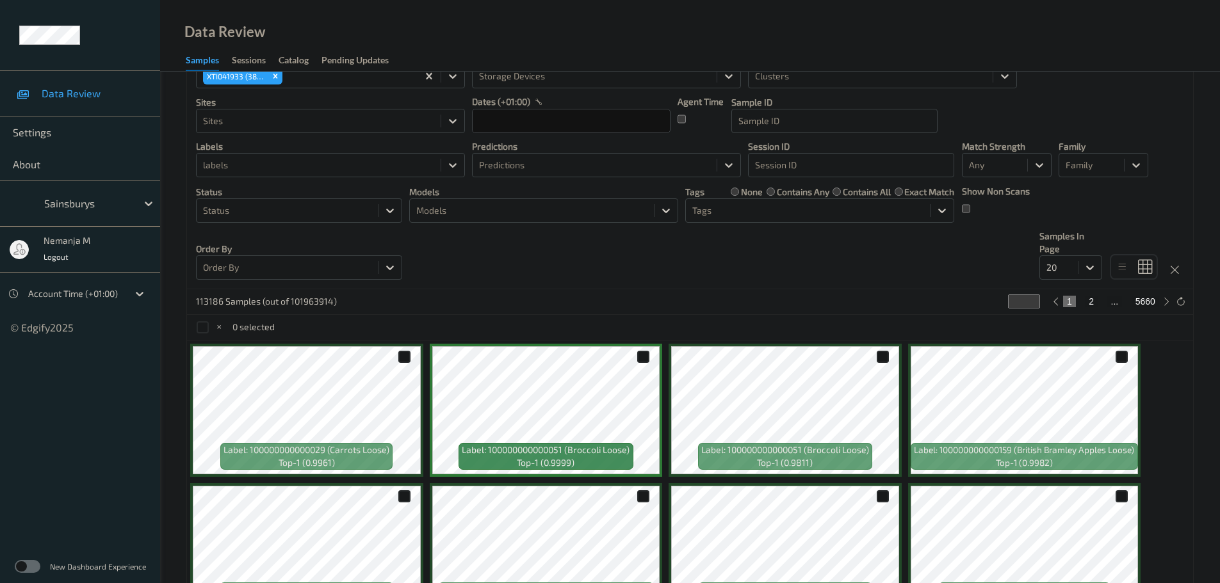
scroll to position [0, 0]
